Goal: Book appointment/travel/reservation

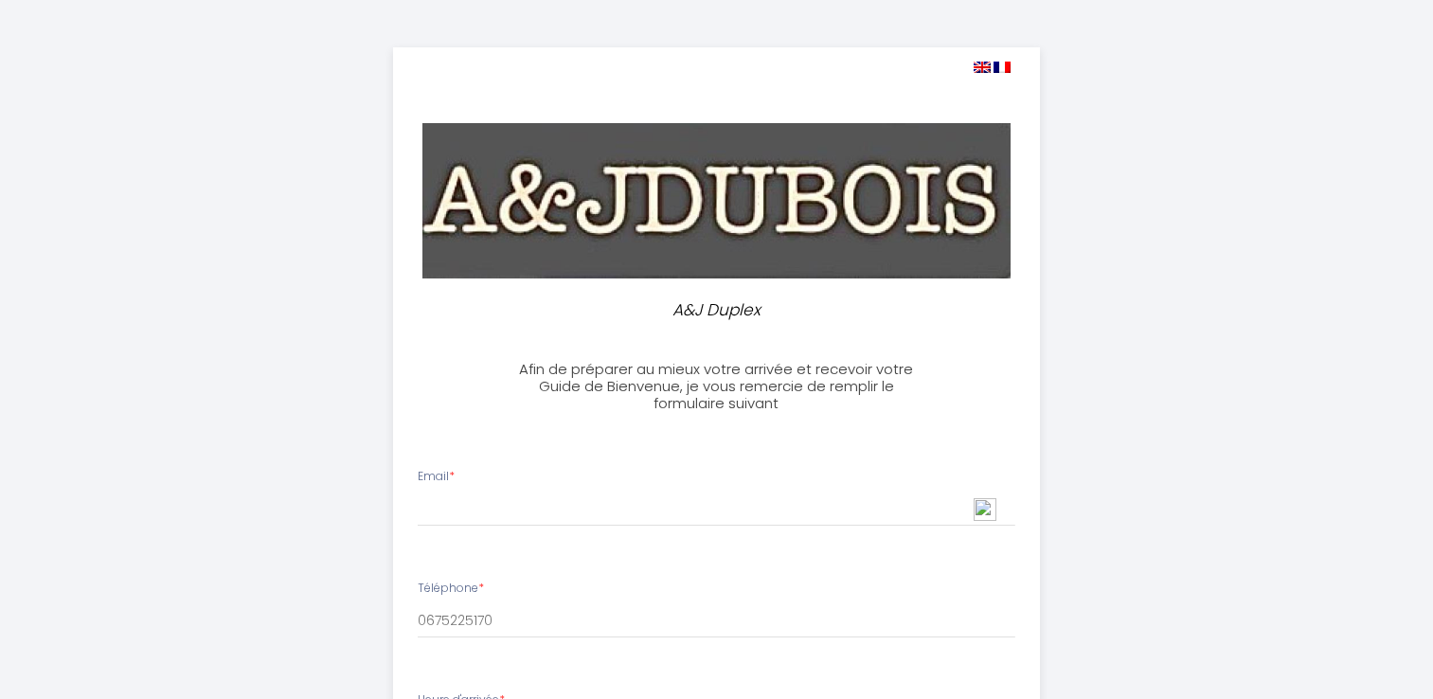
select select
click at [619, 493] on input "Email *" at bounding box center [717, 510] width 598 height 34
type input "[EMAIL_ADDRESS][DOMAIN_NAME]"
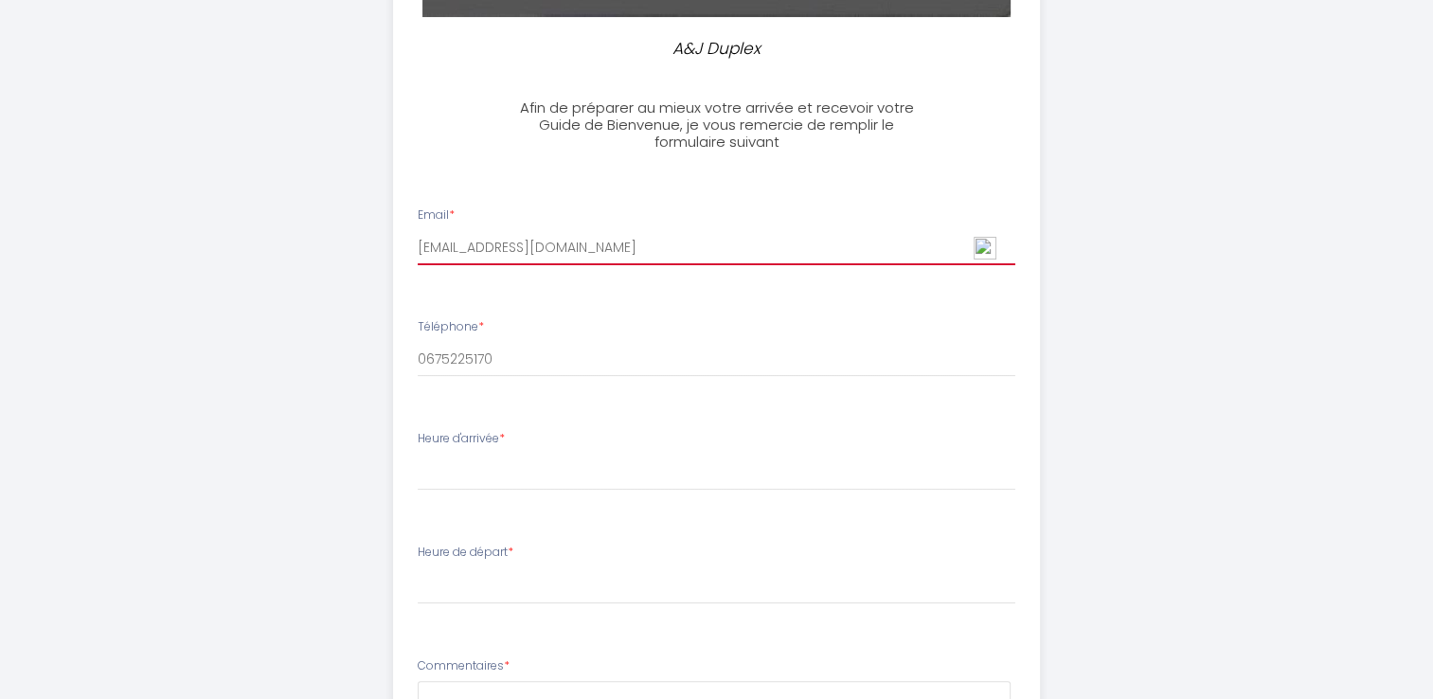
scroll to position [236, 0]
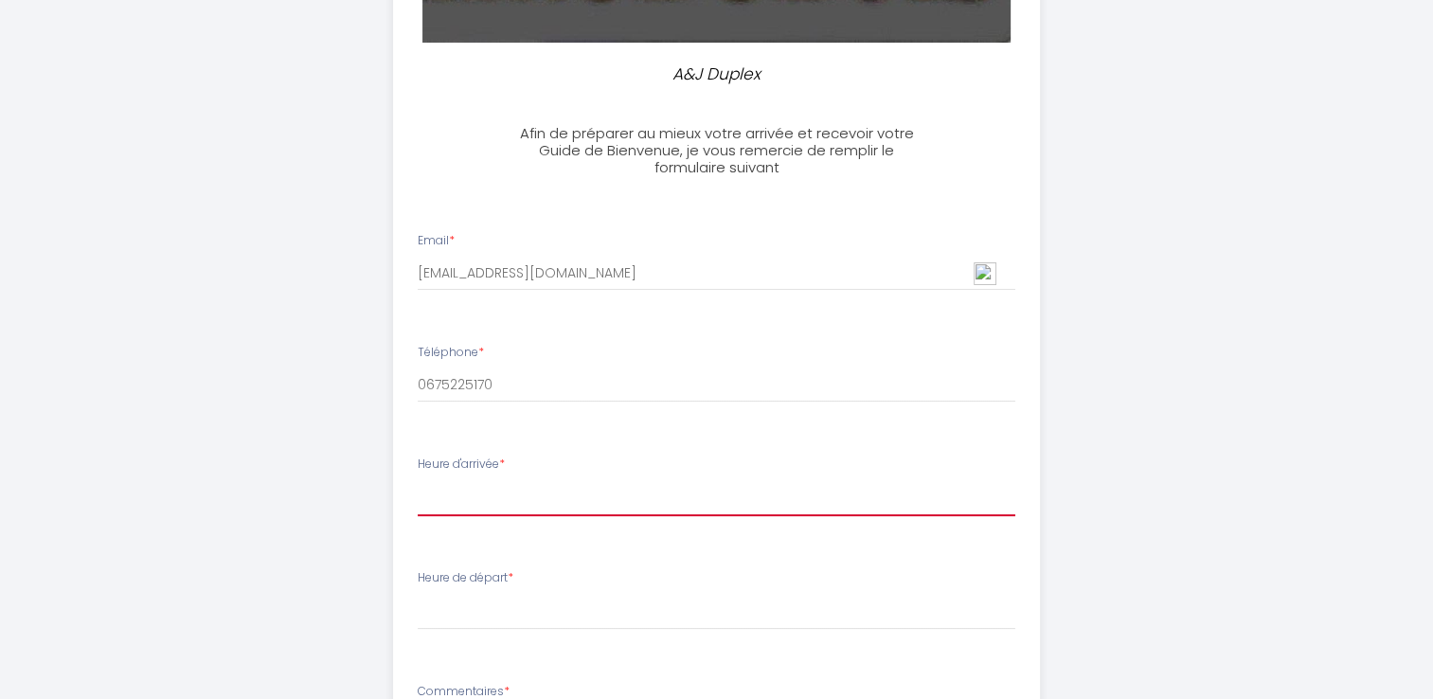
click at [576, 501] on select "17:00 17:30 18:00 18:30 19:00" at bounding box center [717, 498] width 598 height 36
select select "17:00"
click at [418, 480] on select "17:00 17:30 18:00 18:30 19:00" at bounding box center [717, 498] width 598 height 36
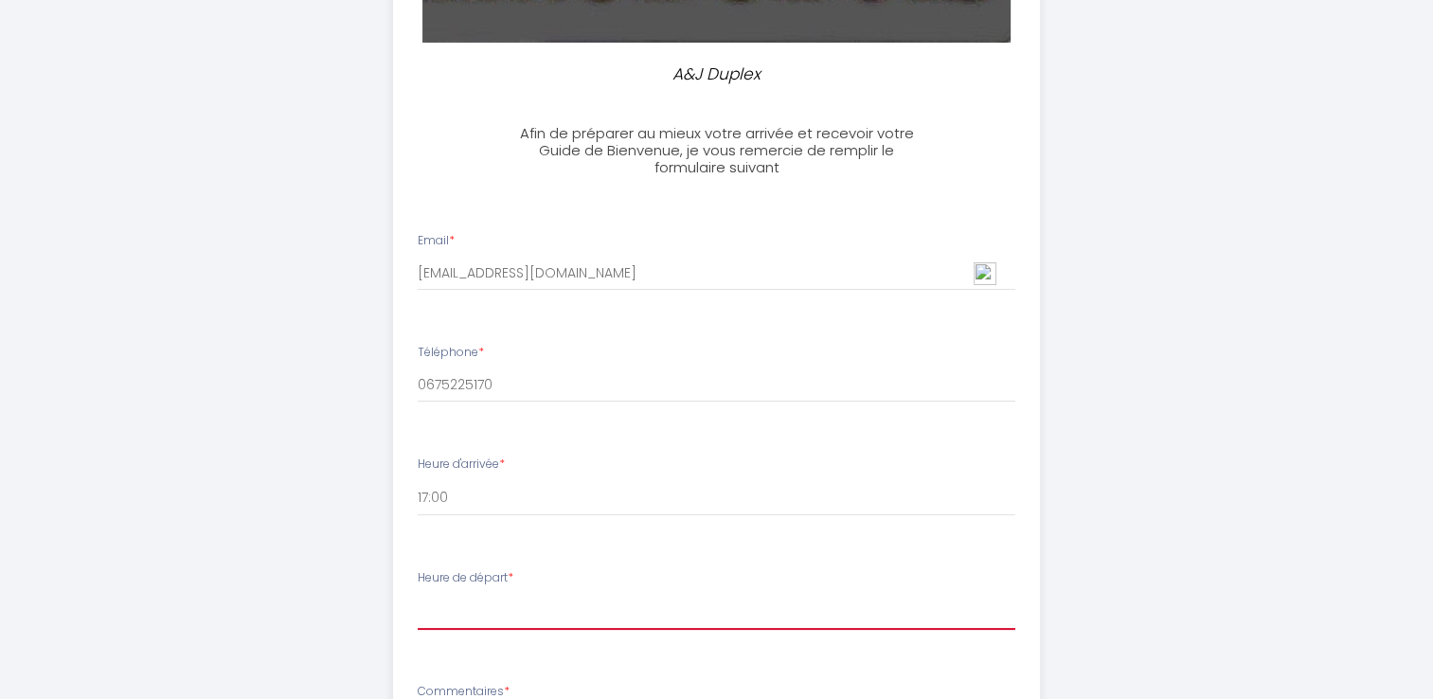
click at [662, 610] on select "00:00 00:30 01:00 01:30 02:00 02:30 03:00 03:30 04:00 04:30 05:00 05:30 06:00 0…" at bounding box center [717, 612] width 598 height 36
select select "09:30"
click at [418, 594] on select "00:00 00:30 01:00 01:30 02:00 02:30 03:00 03:30 04:00 04:30 05:00 05:30 06:00 0…" at bounding box center [717, 612] width 598 height 36
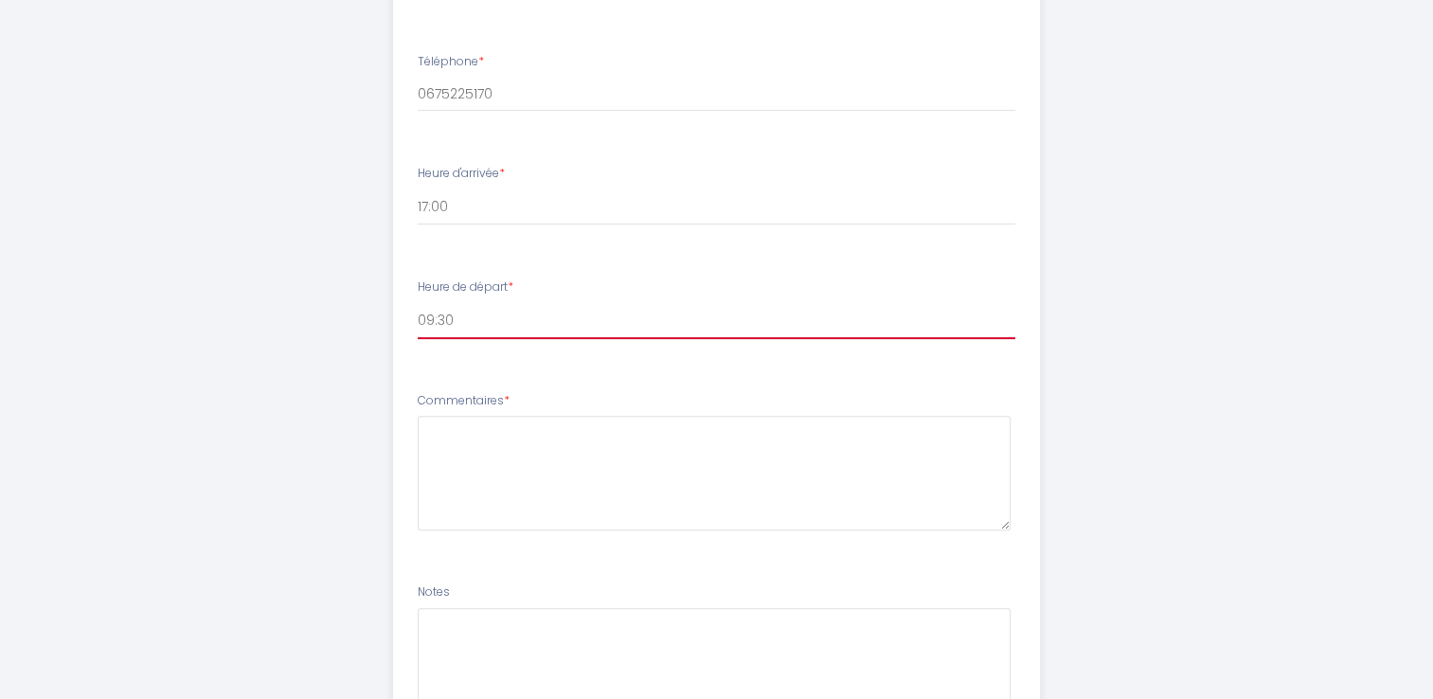
scroll to position [709, 0]
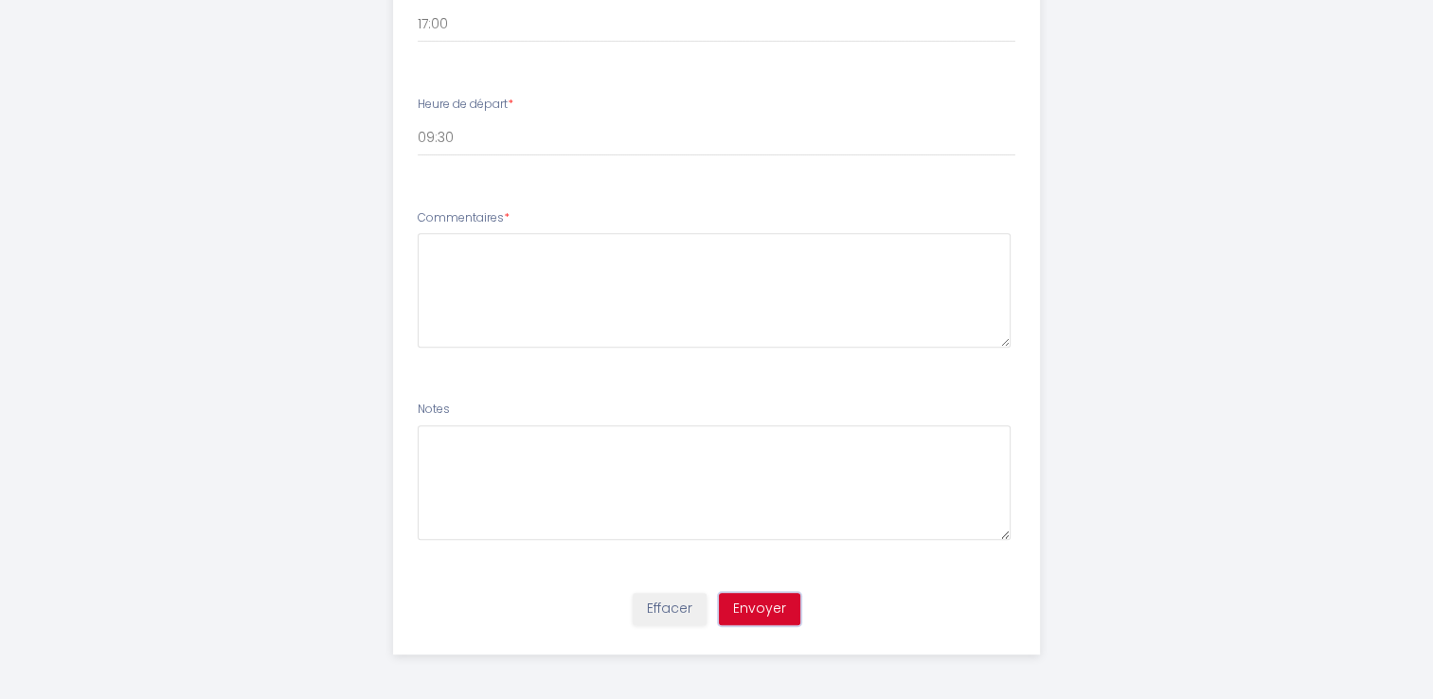
click at [747, 604] on button "Envoyer" at bounding box center [759, 609] width 81 height 32
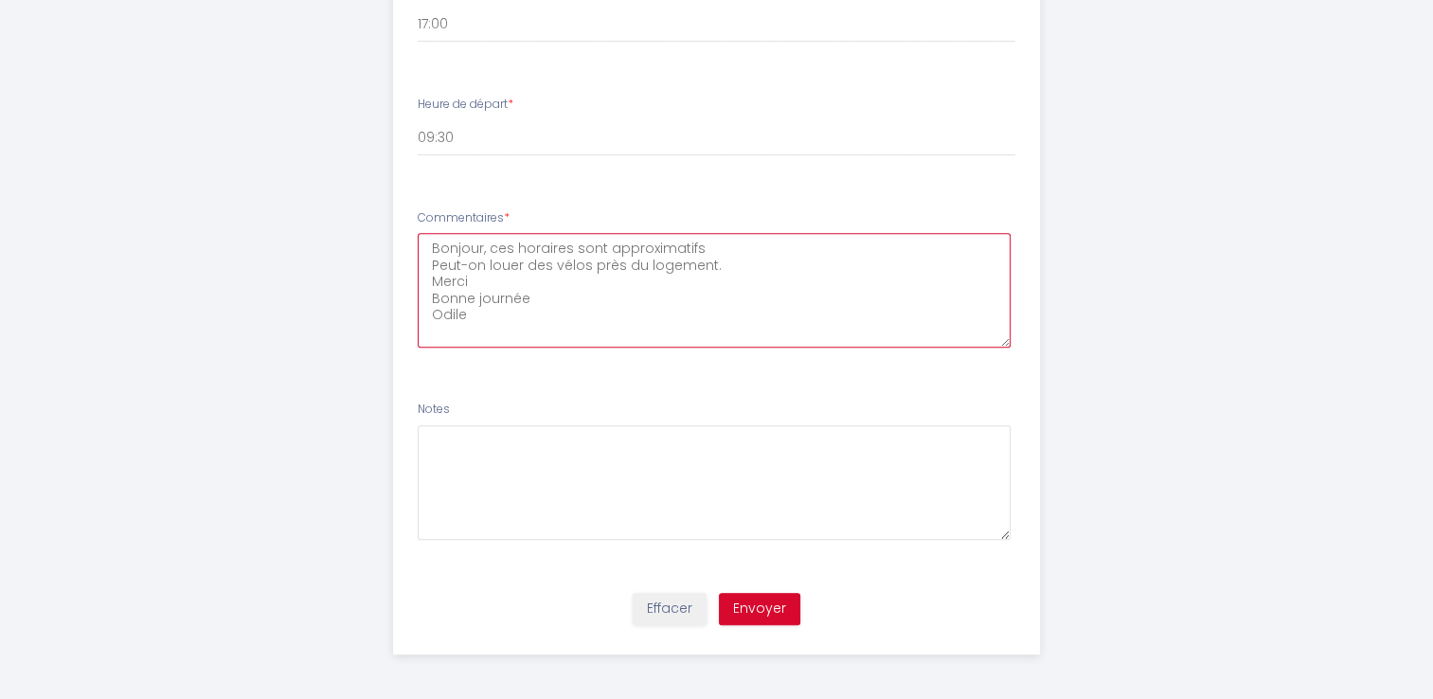
type textarea "Bonjour, ces horaires sont approximatifs Peut-on louer des vélos près du logeme…"
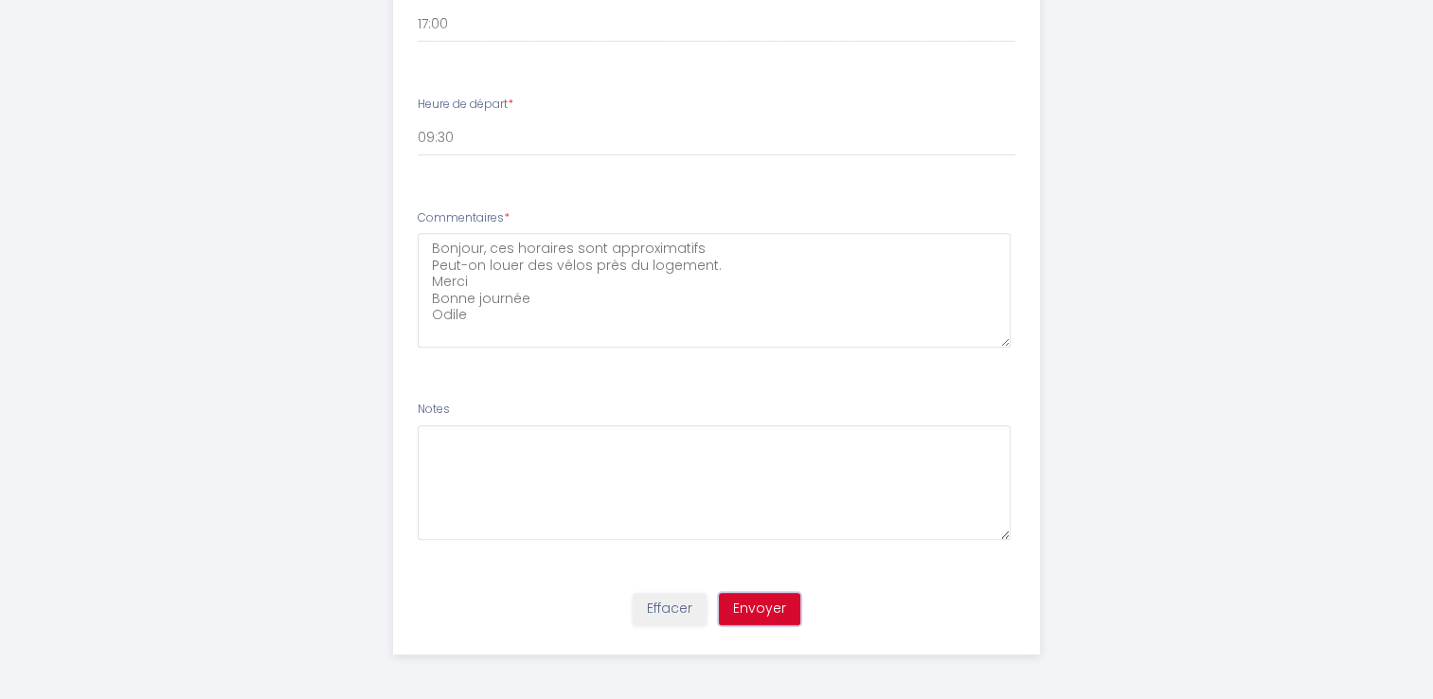
click at [756, 601] on button "Envoyer" at bounding box center [759, 609] width 81 height 32
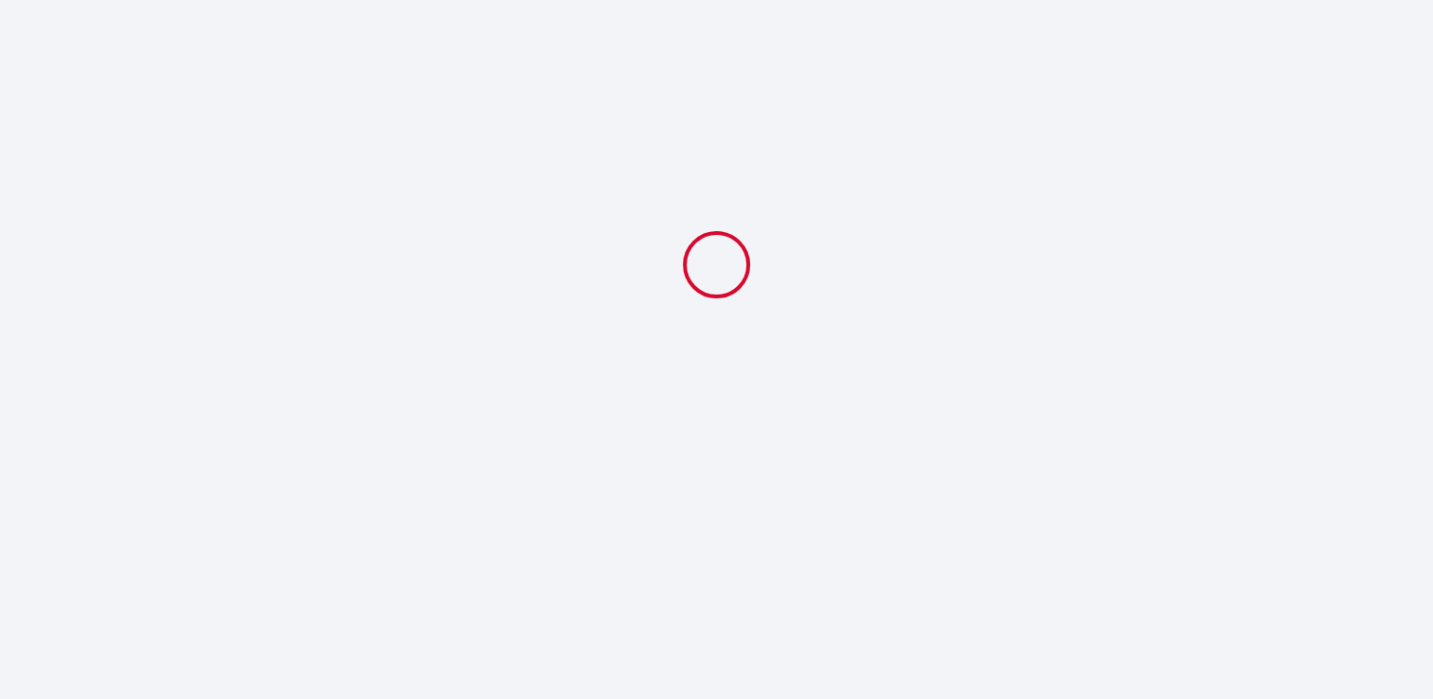
select select "09:30"
